Goal: Find specific page/section: Find specific page/section

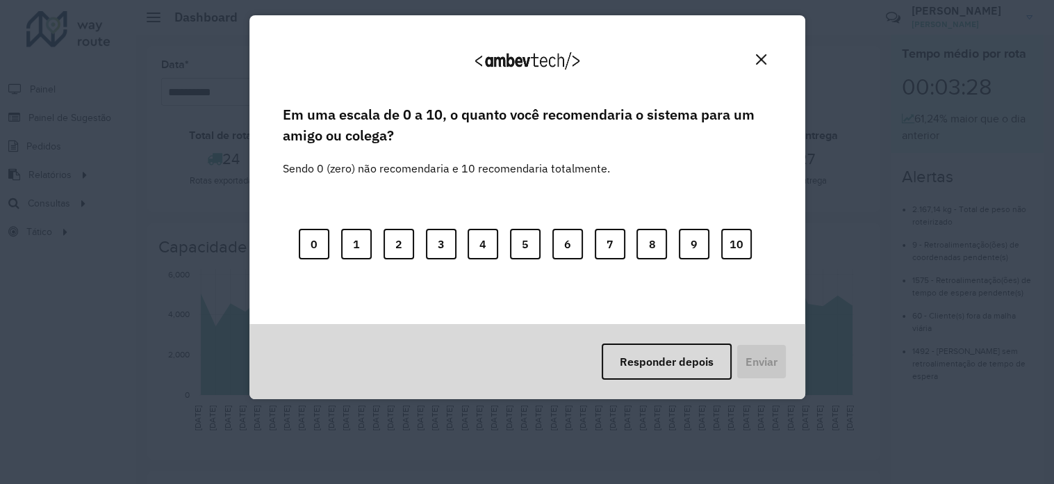
click at [761, 61] on img "Close" at bounding box center [761, 59] width 10 height 10
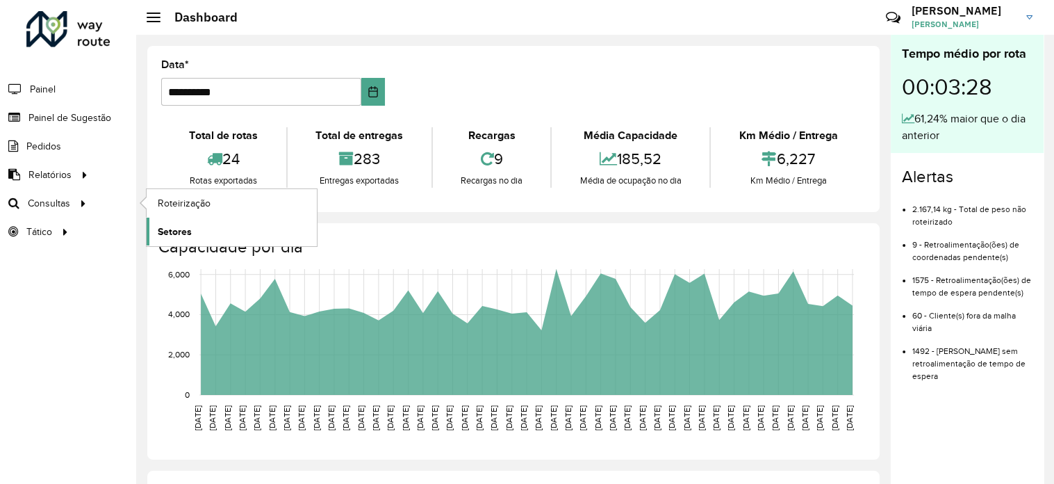
click at [173, 229] on span "Setores" at bounding box center [175, 231] width 34 height 15
